Goal: Task Accomplishment & Management: Manage account settings

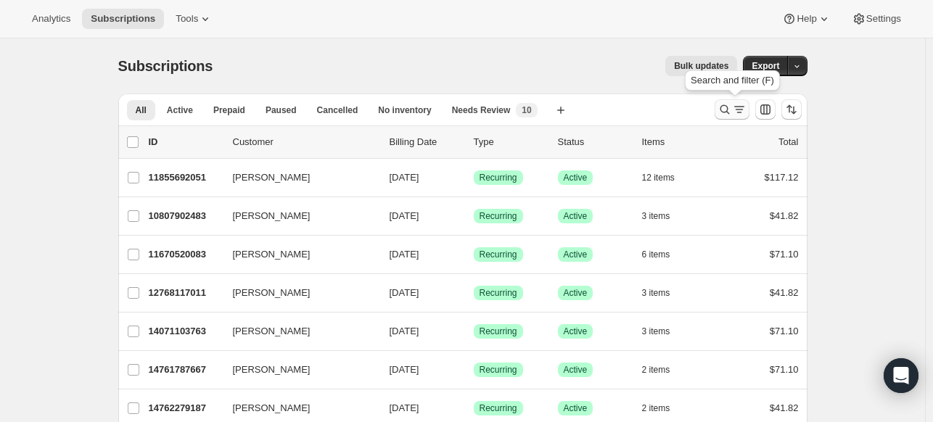
click at [725, 110] on icon "Search and filter results" at bounding box center [724, 109] width 15 height 15
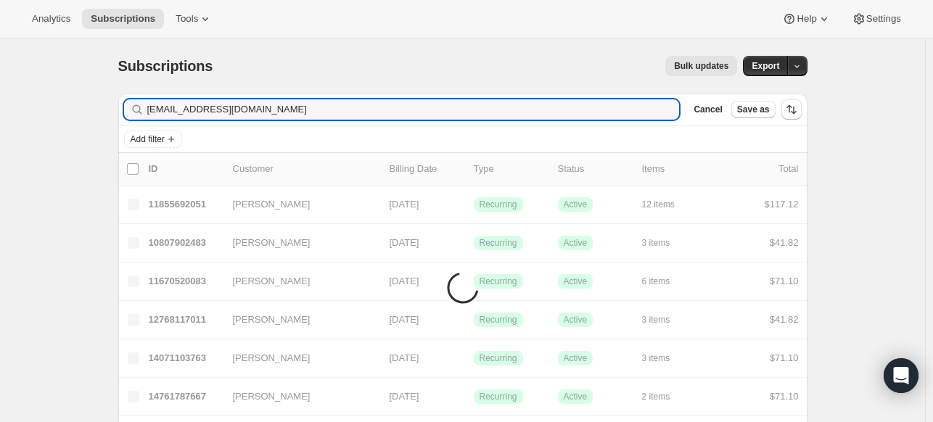
type input "[EMAIL_ADDRESS][DOMAIN_NAME]"
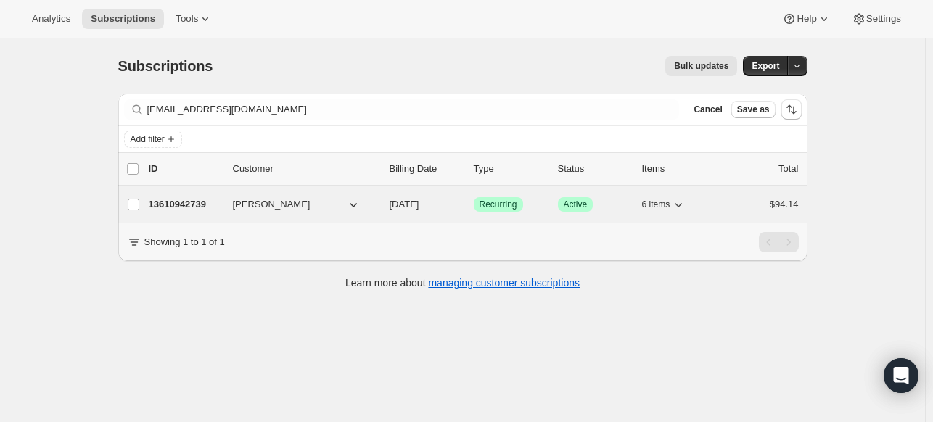
click at [204, 210] on p "13610942739" at bounding box center [185, 204] width 73 height 15
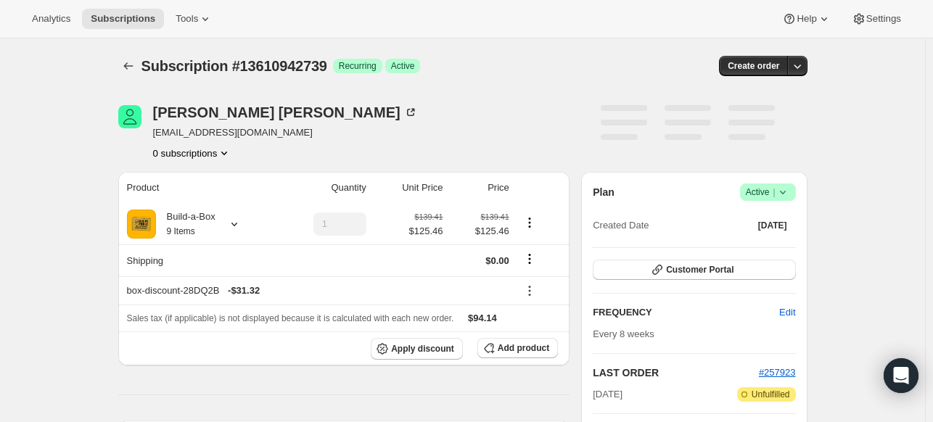
click at [793, 191] on span "Success Active |" at bounding box center [768, 192] width 56 height 17
click at [735, 238] on span "Cancel subscription" at bounding box center [766, 245] width 82 height 15
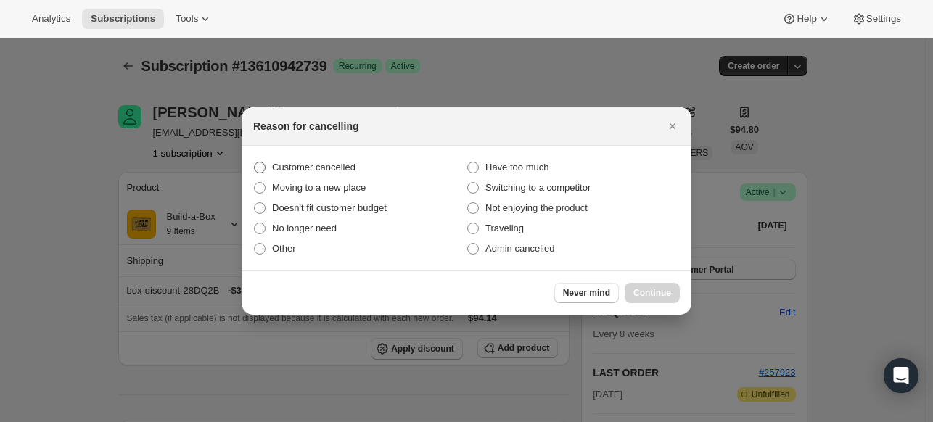
click at [339, 168] on span "Customer cancelled" at bounding box center [313, 167] width 83 height 11
click at [255, 162] on input "Customer cancelled" at bounding box center [254, 162] width 1 height 1
radio input "true"
click at [680, 294] on div "Never mind Continue" at bounding box center [467, 293] width 450 height 44
click at [669, 292] on span "Continue" at bounding box center [652, 293] width 38 height 12
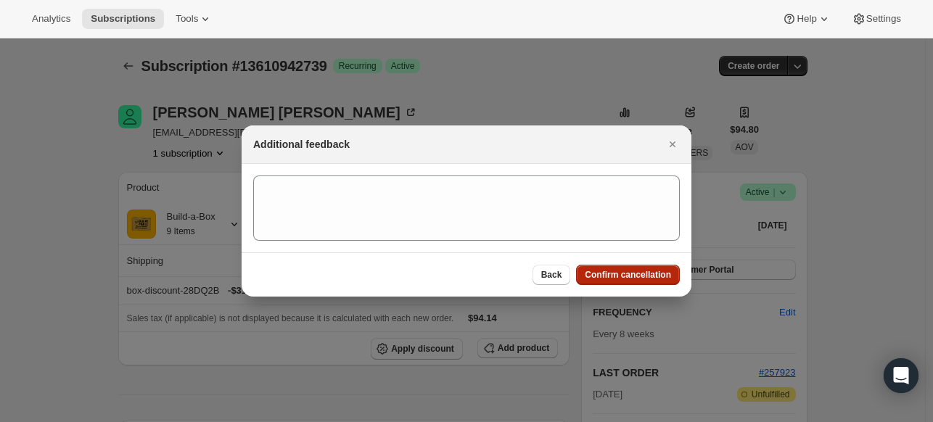
click at [659, 271] on span "Confirm cancellation" at bounding box center [628, 275] width 86 height 12
